Goal: Obtain resource: Download file/media

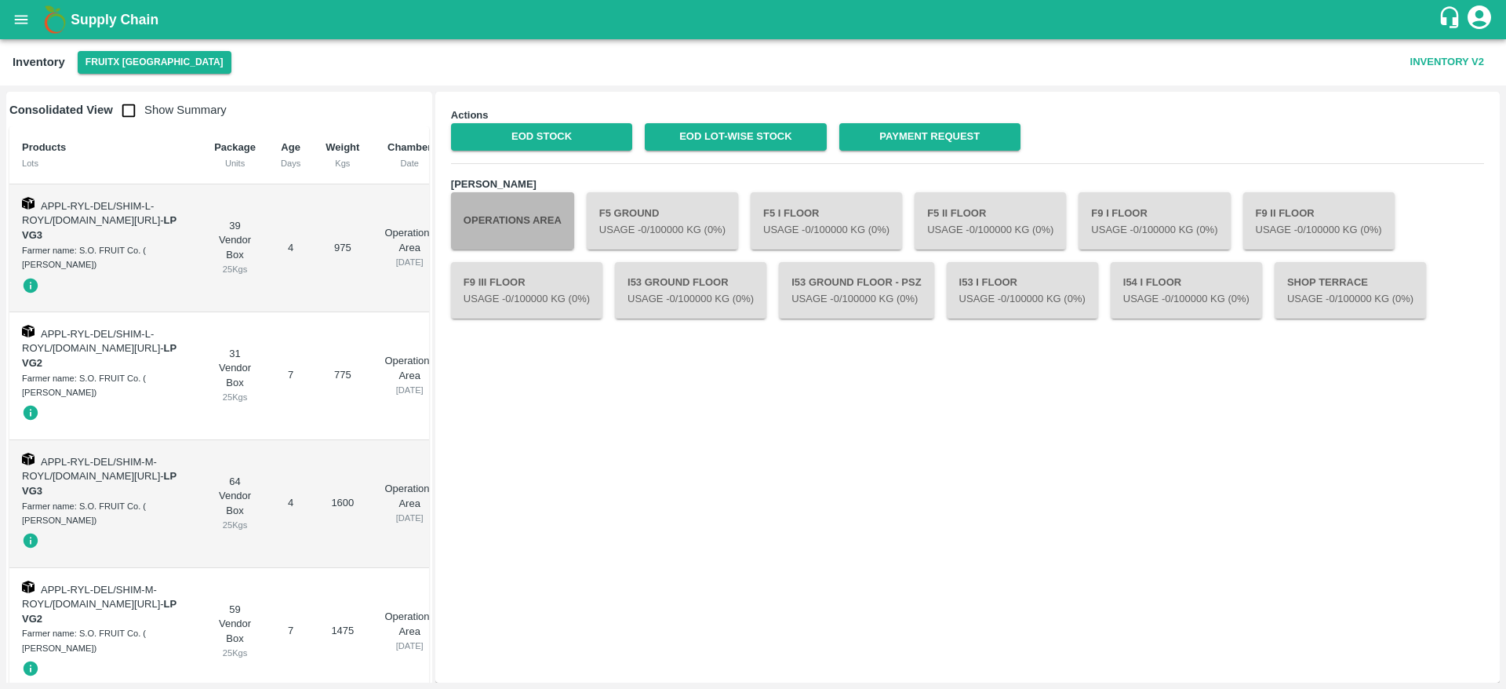
click at [533, 207] on button "Operations Area" at bounding box center [512, 220] width 123 height 56
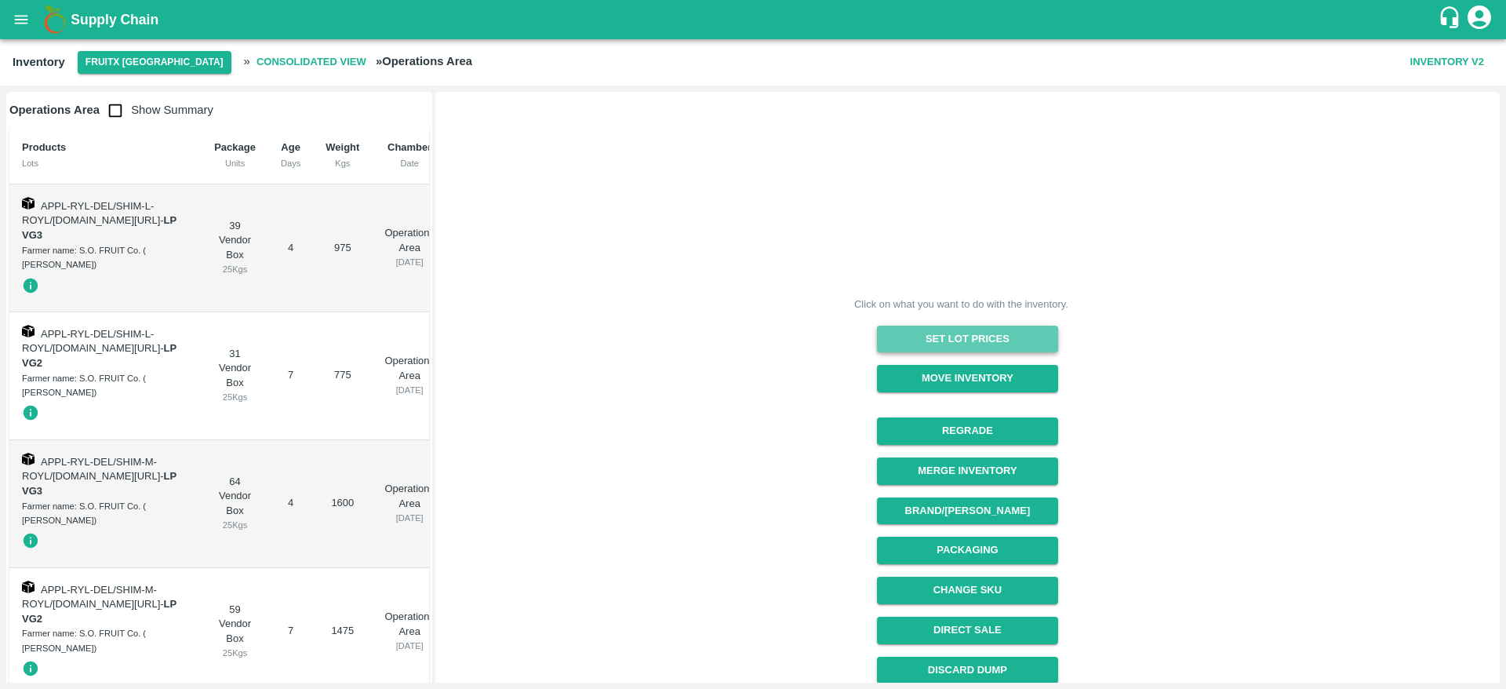
click at [963, 344] on button "Set Lot Prices" at bounding box center [967, 339] width 181 height 27
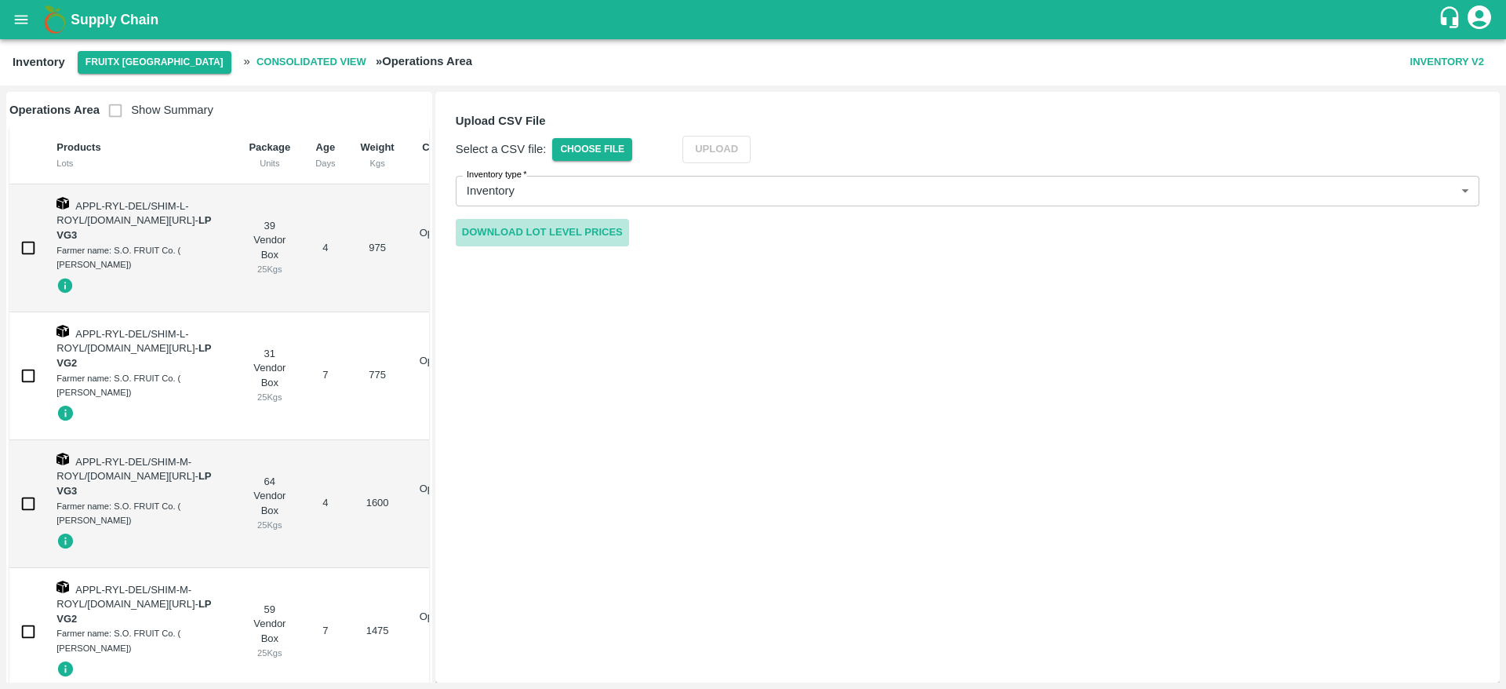
click at [585, 233] on link "Download Lot Level Prices" at bounding box center [542, 232] width 173 height 27
